Goal: Information Seeking & Learning: Learn about a topic

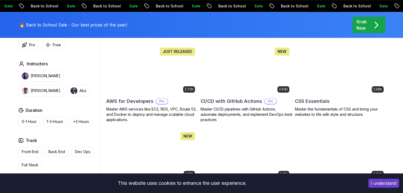
scroll to position [402, 0]
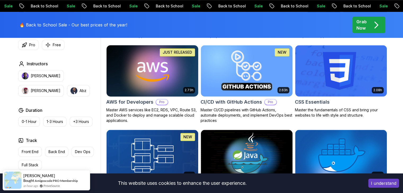
click at [133, 79] on img at bounding box center [152, 71] width 96 height 54
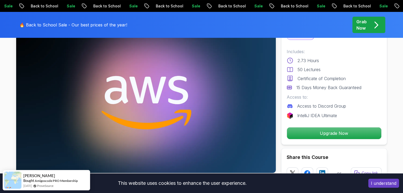
scroll to position [41, 0]
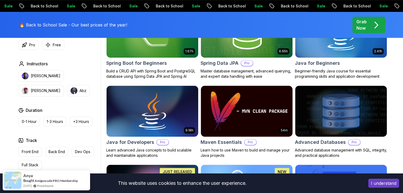
scroll to position [289, 0]
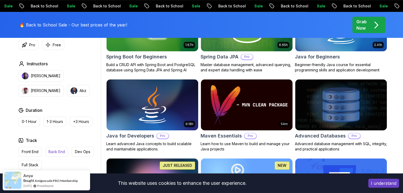
click at [55, 153] on p "Back End" at bounding box center [56, 151] width 16 height 5
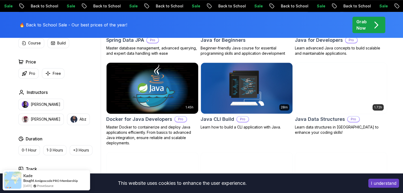
scroll to position [306, 0]
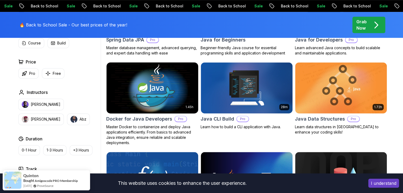
click at [174, 105] on img at bounding box center [152, 88] width 96 height 54
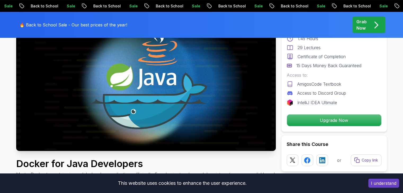
scroll to position [65, 0]
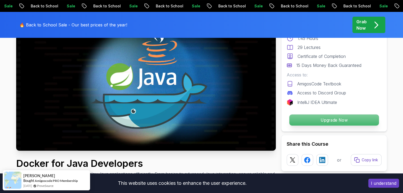
click at [300, 120] on p "Upgrade Now" at bounding box center [334, 120] width 90 height 11
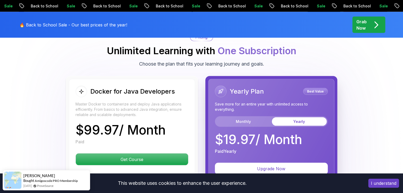
scroll to position [1092, 0]
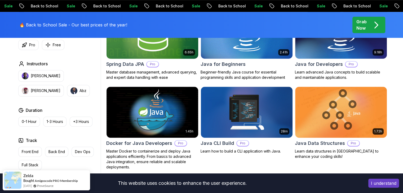
scroll to position [282, 0]
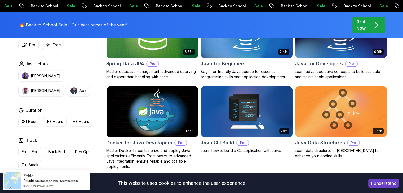
click at [168, 112] on img at bounding box center [152, 112] width 96 height 54
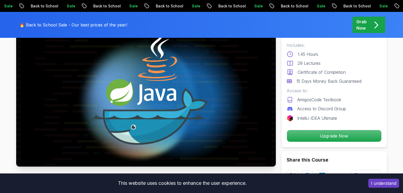
scroll to position [49, 0]
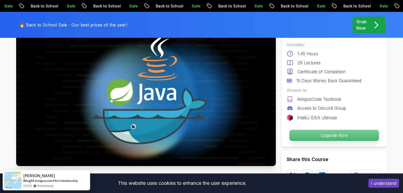
click at [302, 137] on p "Upgrade Now" at bounding box center [334, 135] width 90 height 11
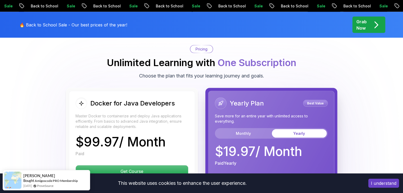
scroll to position [1082, 0]
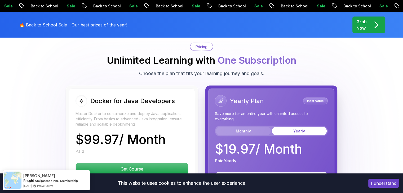
click at [252, 127] on button "Monthly" at bounding box center [243, 131] width 55 height 8
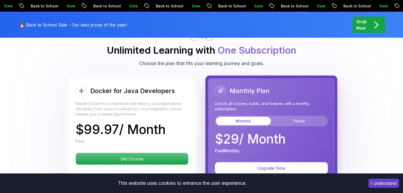
scroll to position [1091, 0]
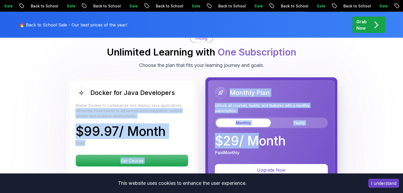
drag, startPoint x: 252, startPoint y: 124, endPoint x: 195, endPoint y: 96, distance: 63.9
click at [195, 96] on div "Docker for Java Developers Master Docker to containerize and deploy Java applic…" at bounding box center [201, 195] width 271 height 234
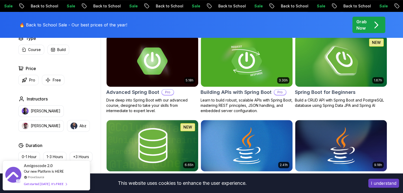
scroll to position [169, 0]
